Goal: Task Accomplishment & Management: Complete application form

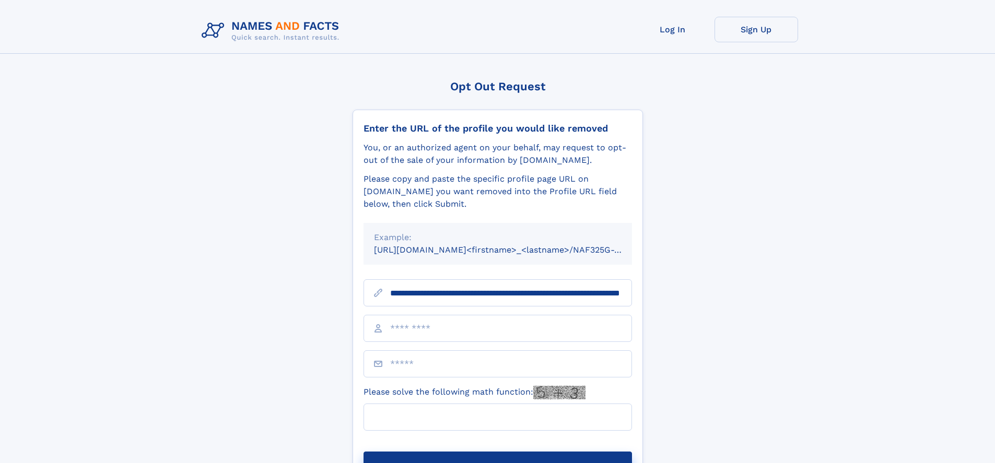
scroll to position [0, 106]
type input "**********"
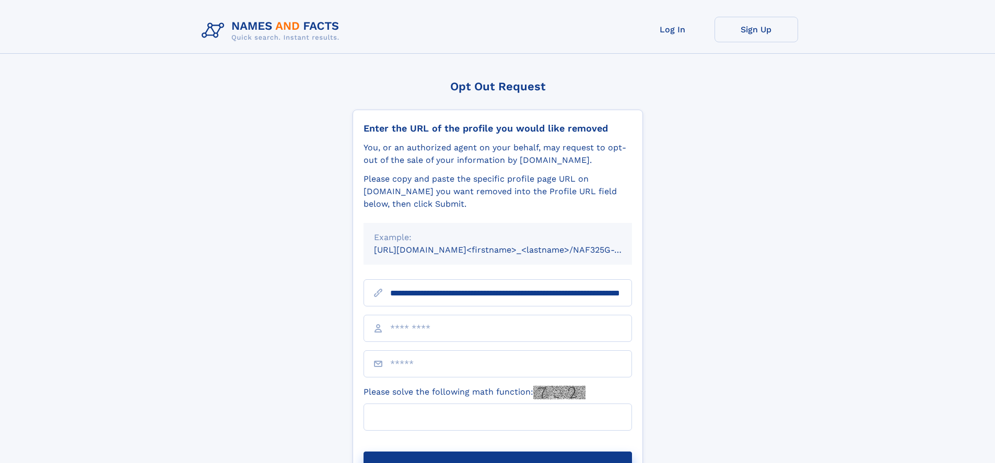
scroll to position [0, 106]
type input "**********"
